Goal: Find specific page/section: Find specific page/section

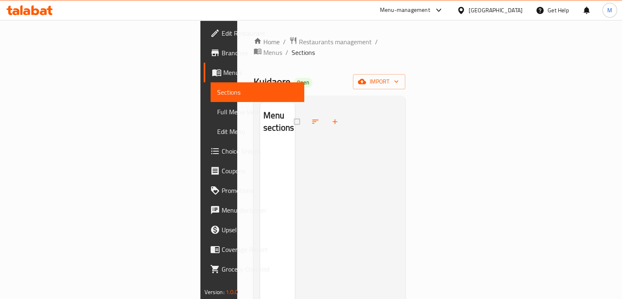
click at [512, 15] on div "[GEOGRAPHIC_DATA]" at bounding box center [490, 10] width 79 height 20
click at [510, 6] on div "[GEOGRAPHIC_DATA]" at bounding box center [496, 10] width 54 height 9
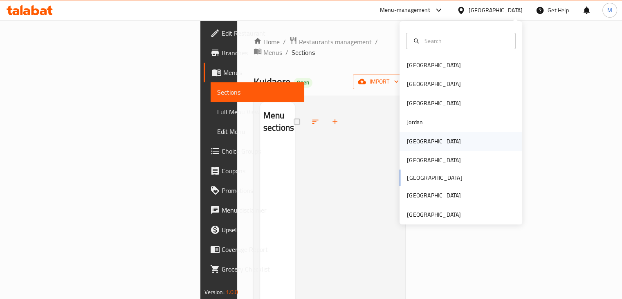
click at [429, 141] on div "[GEOGRAPHIC_DATA]" at bounding box center [461, 141] width 123 height 19
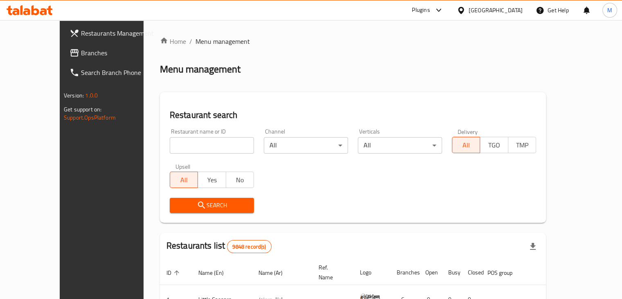
click at [81, 54] on span "Branches" at bounding box center [119, 53] width 76 height 10
